Goal: Task Accomplishment & Management: Complete application form

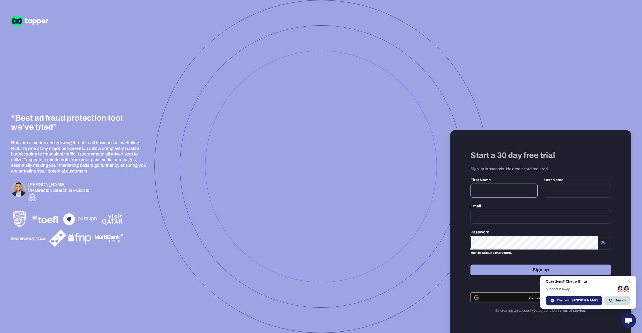
click at [485, 188] on input "text" at bounding box center [503, 191] width 67 height 14
click at [504, 300] on div "Sign up with Google" at bounding box center [541, 298] width 134 height 10
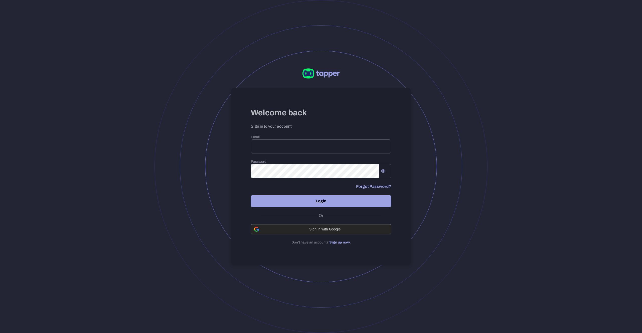
click at [326, 229] on span "Sign in with Google" at bounding box center [325, 229] width 126 height 4
